Goal: Task Accomplishment & Management: Use online tool/utility

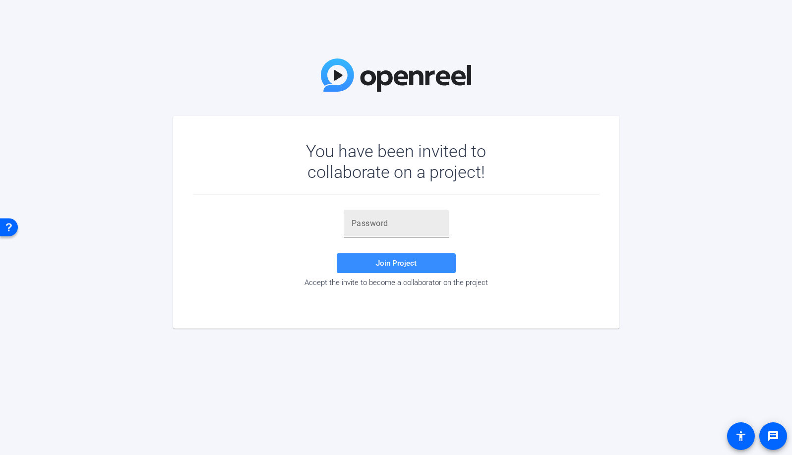
click at [404, 216] on div at bounding box center [396, 224] width 89 height 28
click at [407, 221] on input "text" at bounding box center [396, 224] width 89 height 12
paste input "SylA!l"
type input "SylA!l"
click at [427, 262] on span at bounding box center [396, 263] width 119 height 24
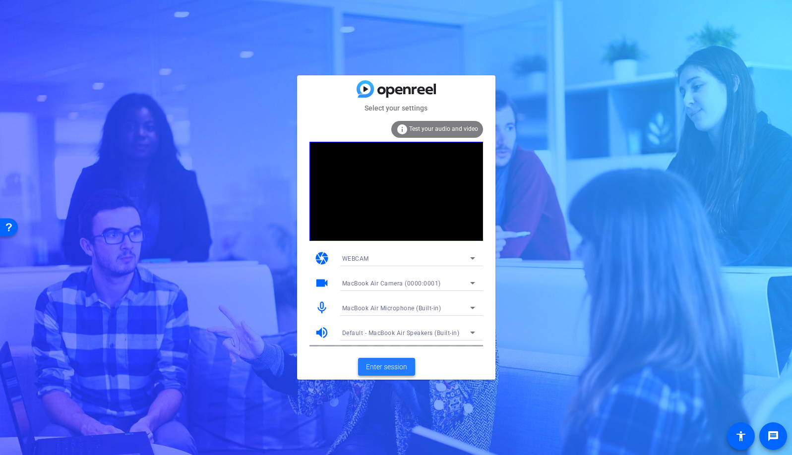
click at [402, 373] on span at bounding box center [386, 367] width 57 height 24
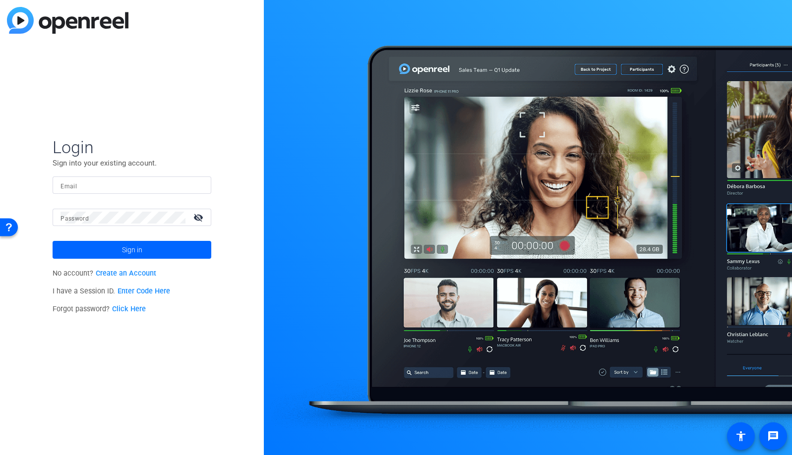
click at [196, 183] on div at bounding box center [131, 185] width 143 height 17
type input "studiosupport+2@openreel.com"
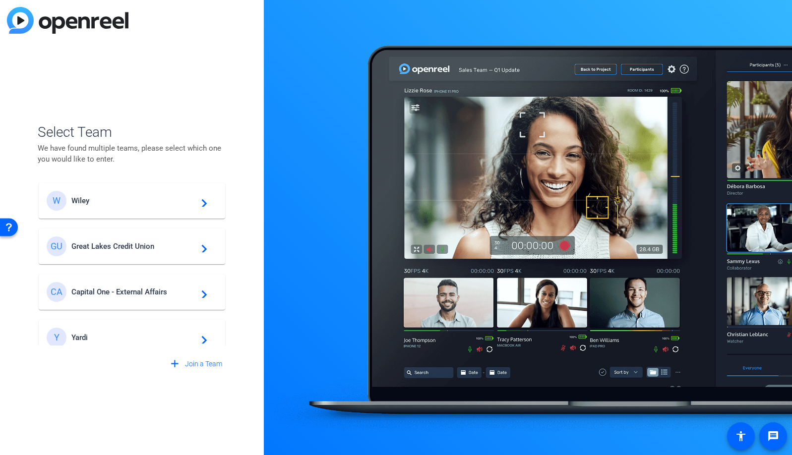
click at [87, 205] on div "W Wiley navigate_next" at bounding box center [132, 201] width 171 height 20
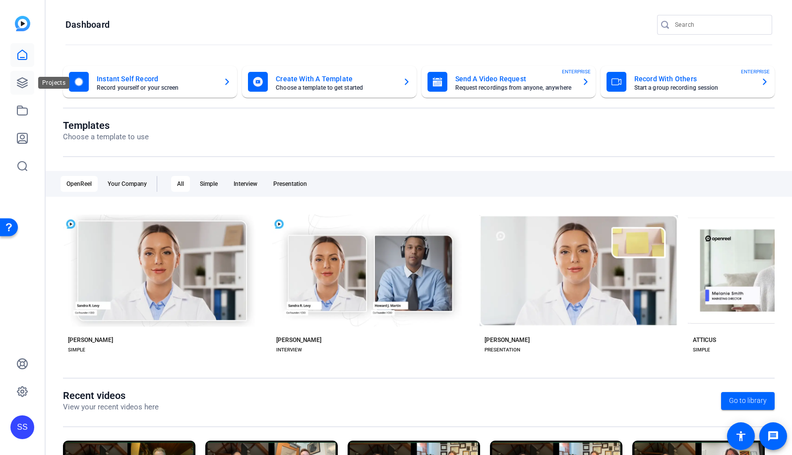
click at [26, 81] on icon at bounding box center [22, 83] width 10 height 10
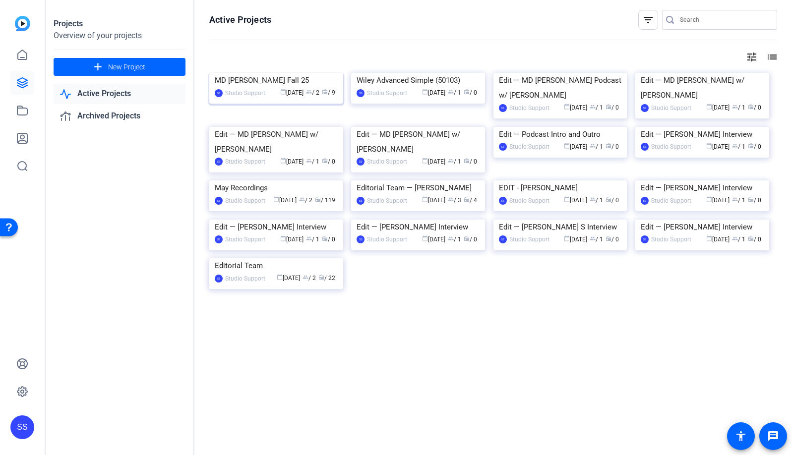
click at [314, 73] on img at bounding box center [276, 73] width 134 height 0
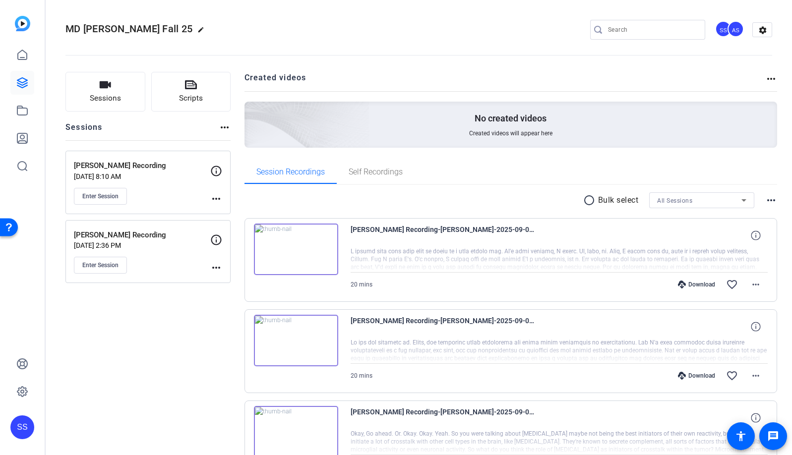
click at [221, 203] on mat-icon "more_horiz" at bounding box center [216, 199] width 12 height 12
click at [226, 208] on span "Edit Session" at bounding box center [240, 213] width 45 height 12
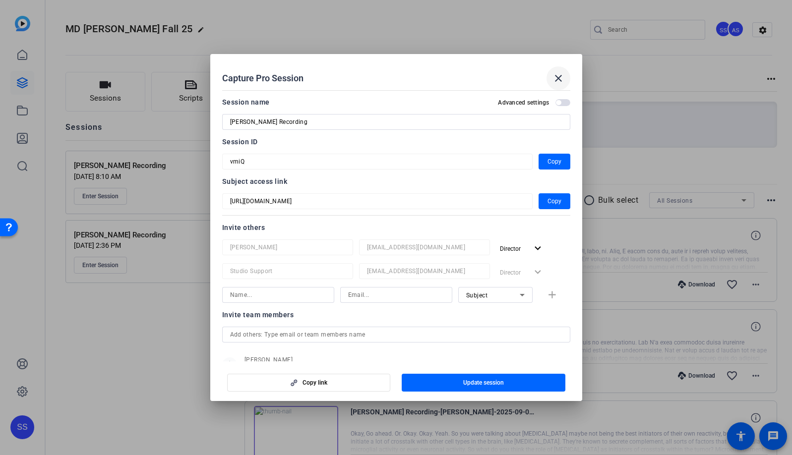
click at [565, 73] on span at bounding box center [558, 78] width 24 height 24
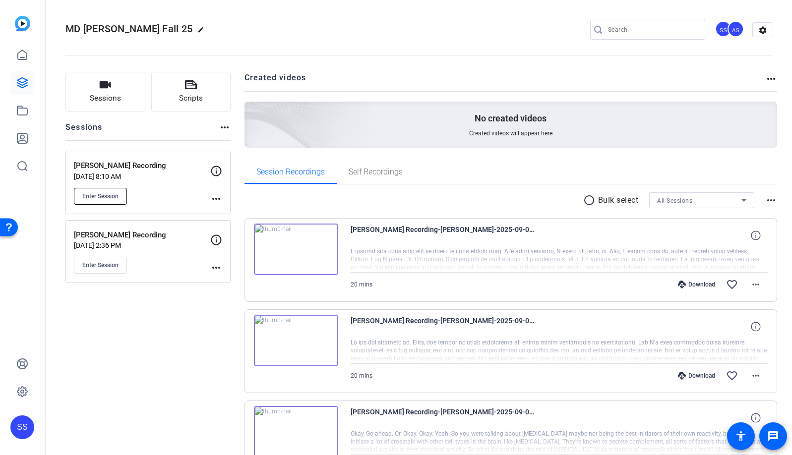
click at [113, 201] on button "Enter Session" at bounding box center [100, 196] width 53 height 17
click at [16, 429] on div "SS" at bounding box center [22, 428] width 24 height 24
click at [115, 417] on mat-icon "logout" at bounding box center [113, 419] width 12 height 12
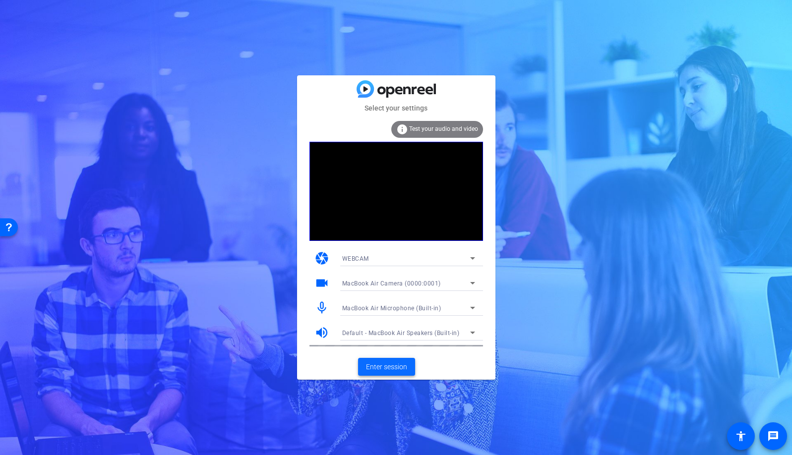
click at [398, 366] on span "Enter session" at bounding box center [386, 367] width 41 height 10
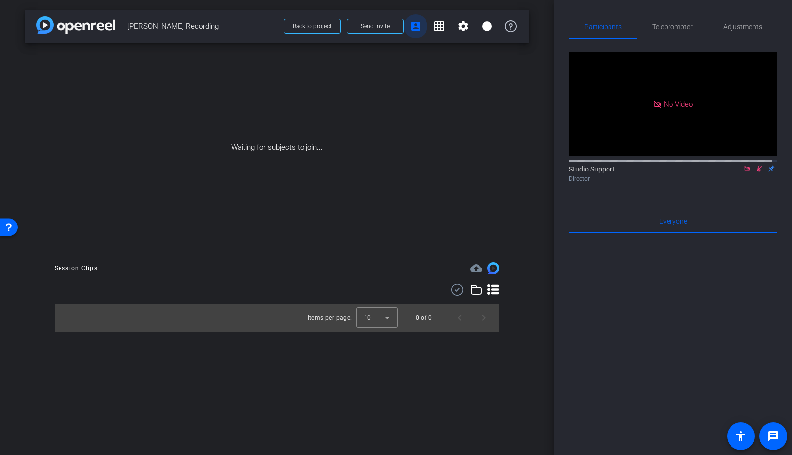
click at [414, 27] on mat-icon "account_box" at bounding box center [416, 26] width 12 height 12
click at [467, 28] on mat-icon "settings" at bounding box center [463, 26] width 12 height 12
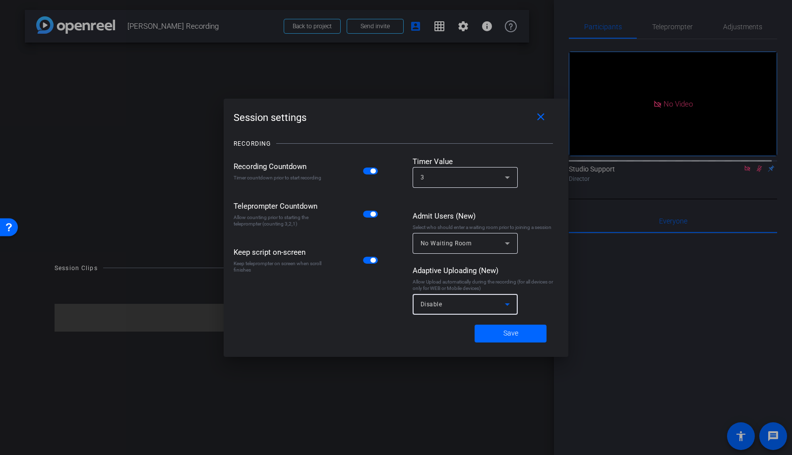
click at [491, 304] on div "Disable" at bounding box center [462, 304] width 84 height 12
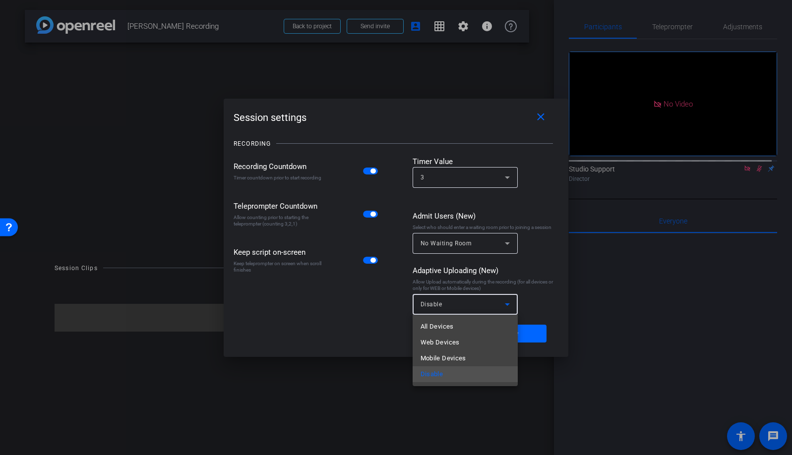
click at [491, 304] on div at bounding box center [396, 227] width 792 height 455
